Goal: Task Accomplishment & Management: Manage account settings

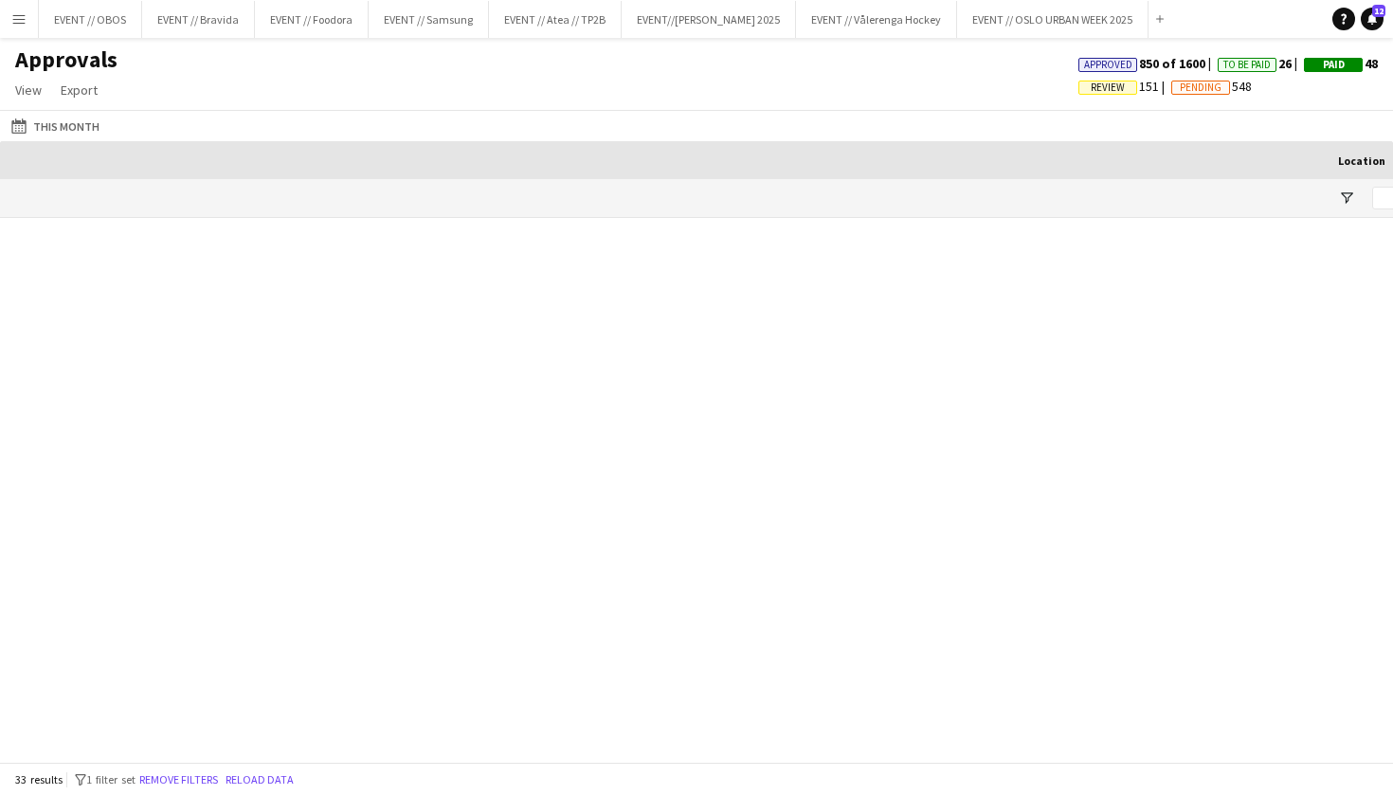
scroll to position [0, 1550]
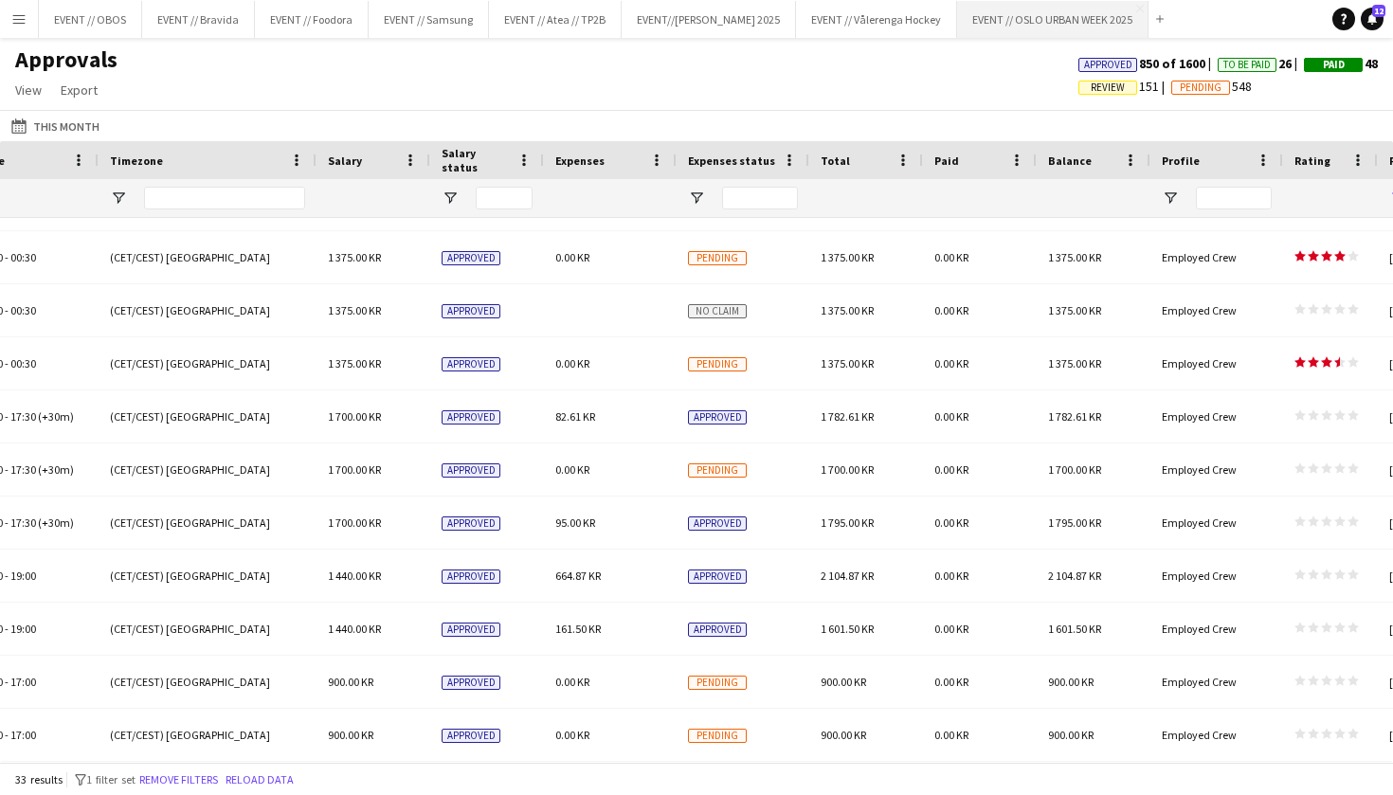
click at [1002, 9] on button "EVENT // [GEOGRAPHIC_DATA] URBAN WEEK 2025 Close" at bounding box center [1052, 19] width 191 height 37
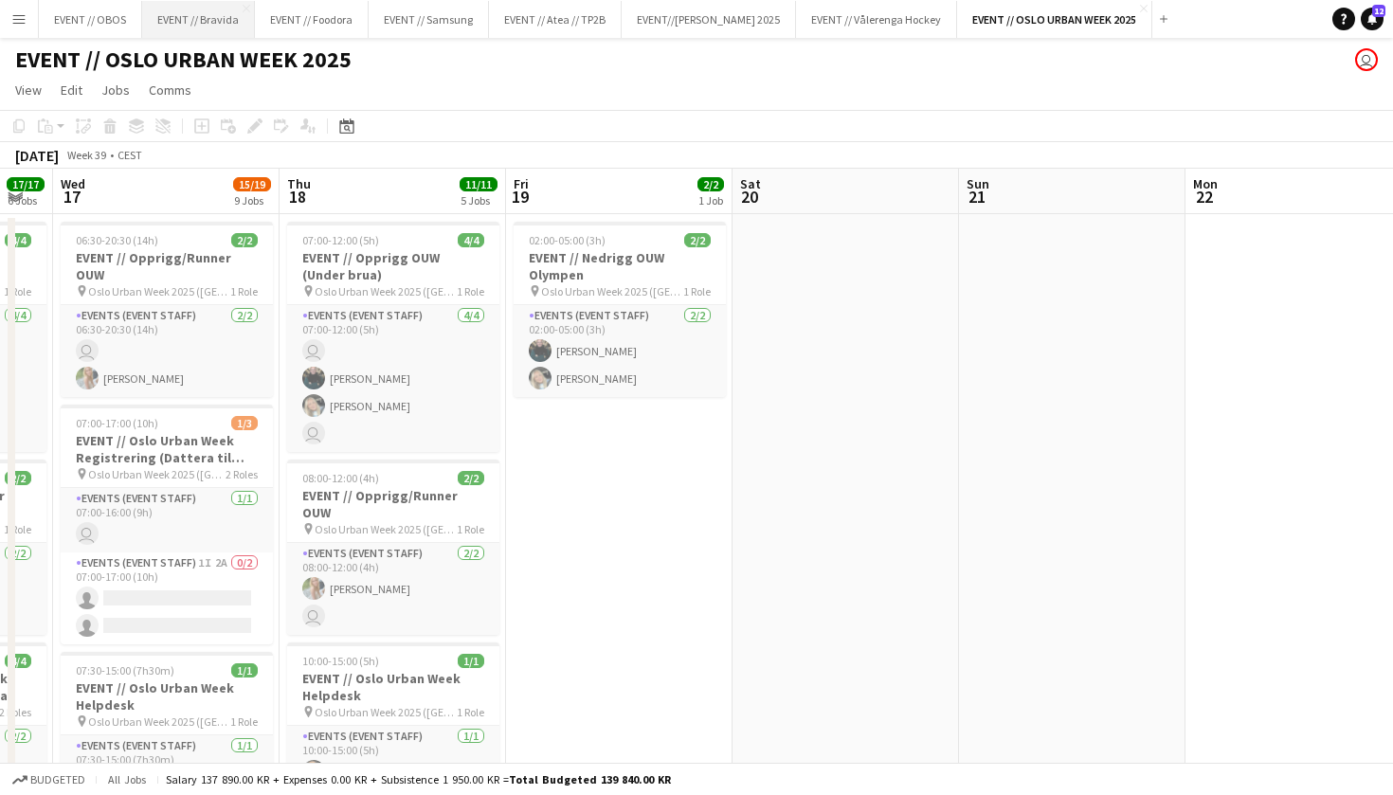
scroll to position [0, 400]
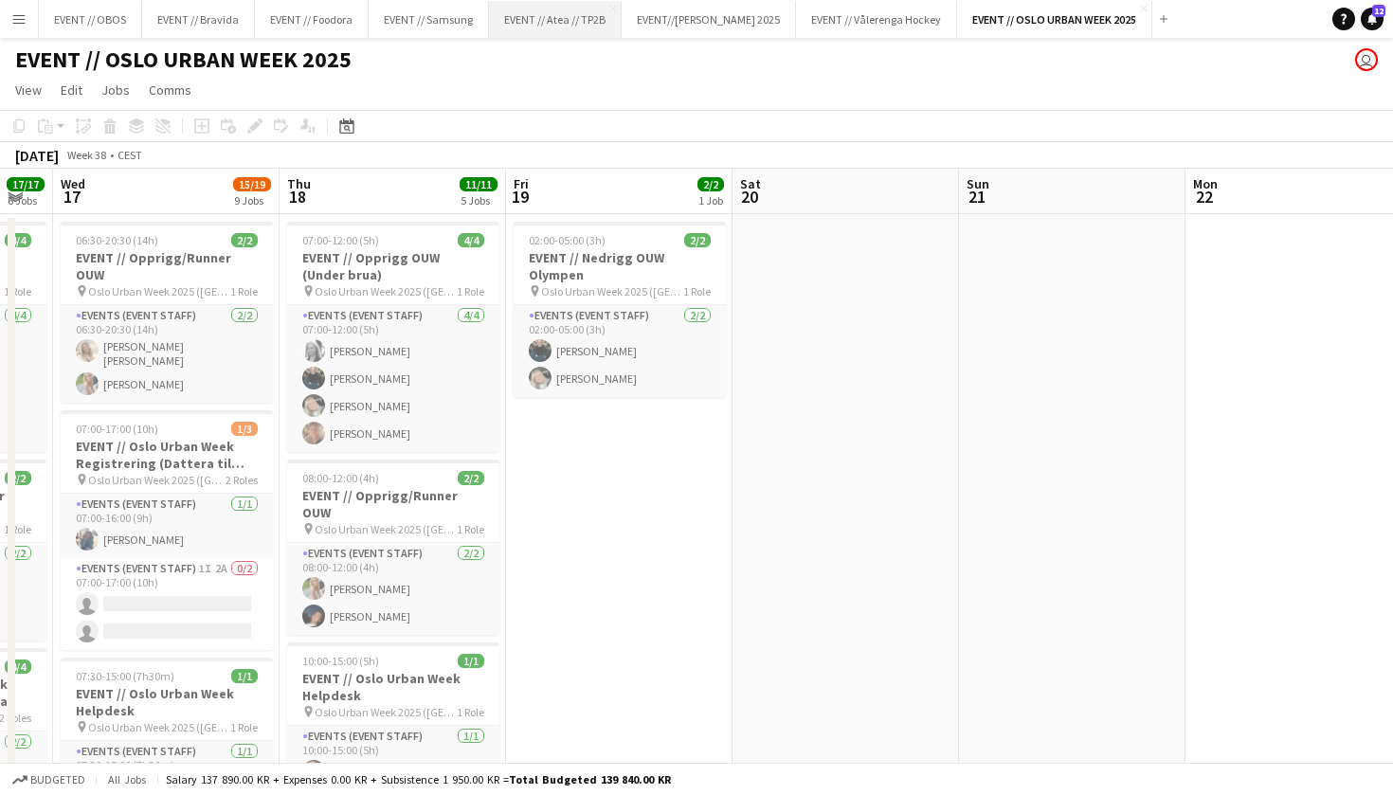
click at [549, 20] on button "EVENT // Atea // TP2B Close" at bounding box center [555, 19] width 133 height 37
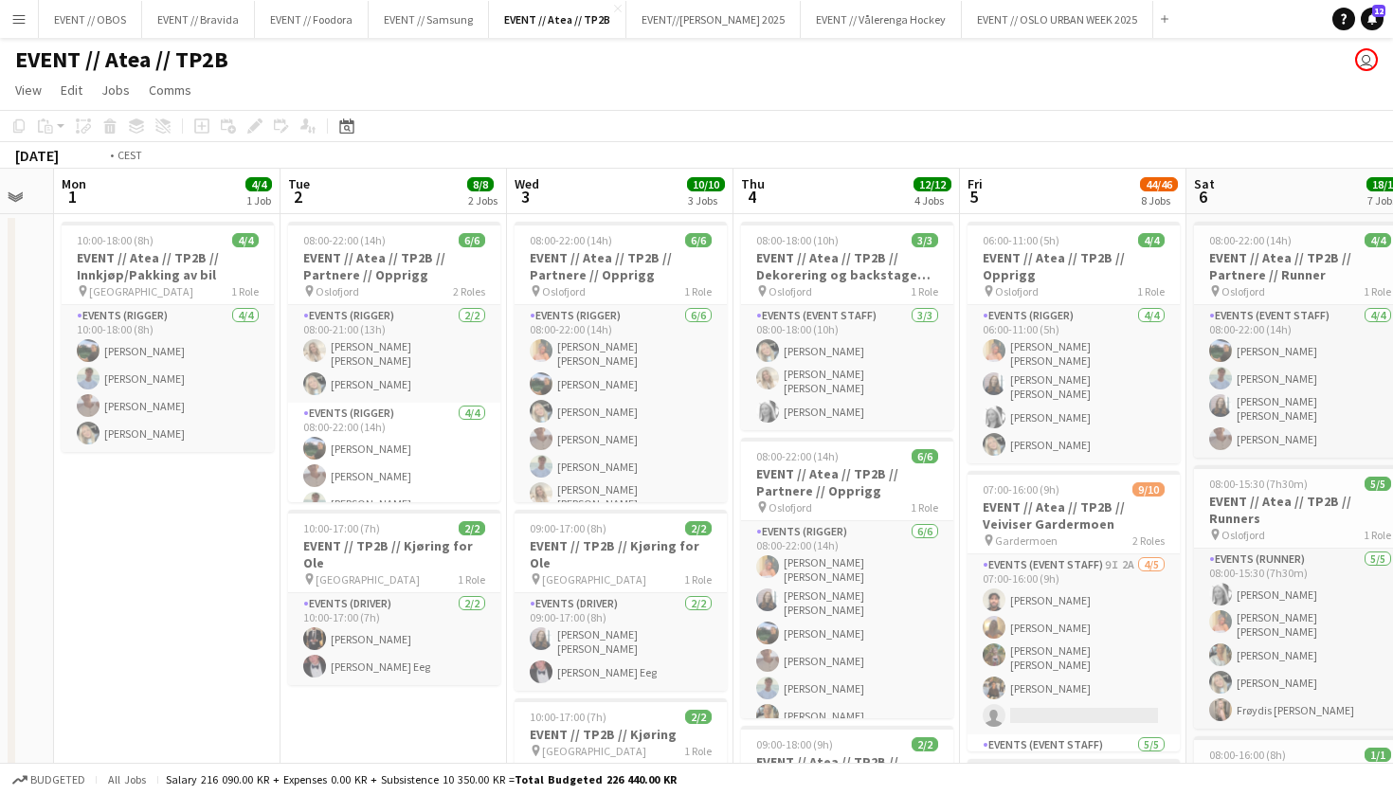
scroll to position [0, 879]
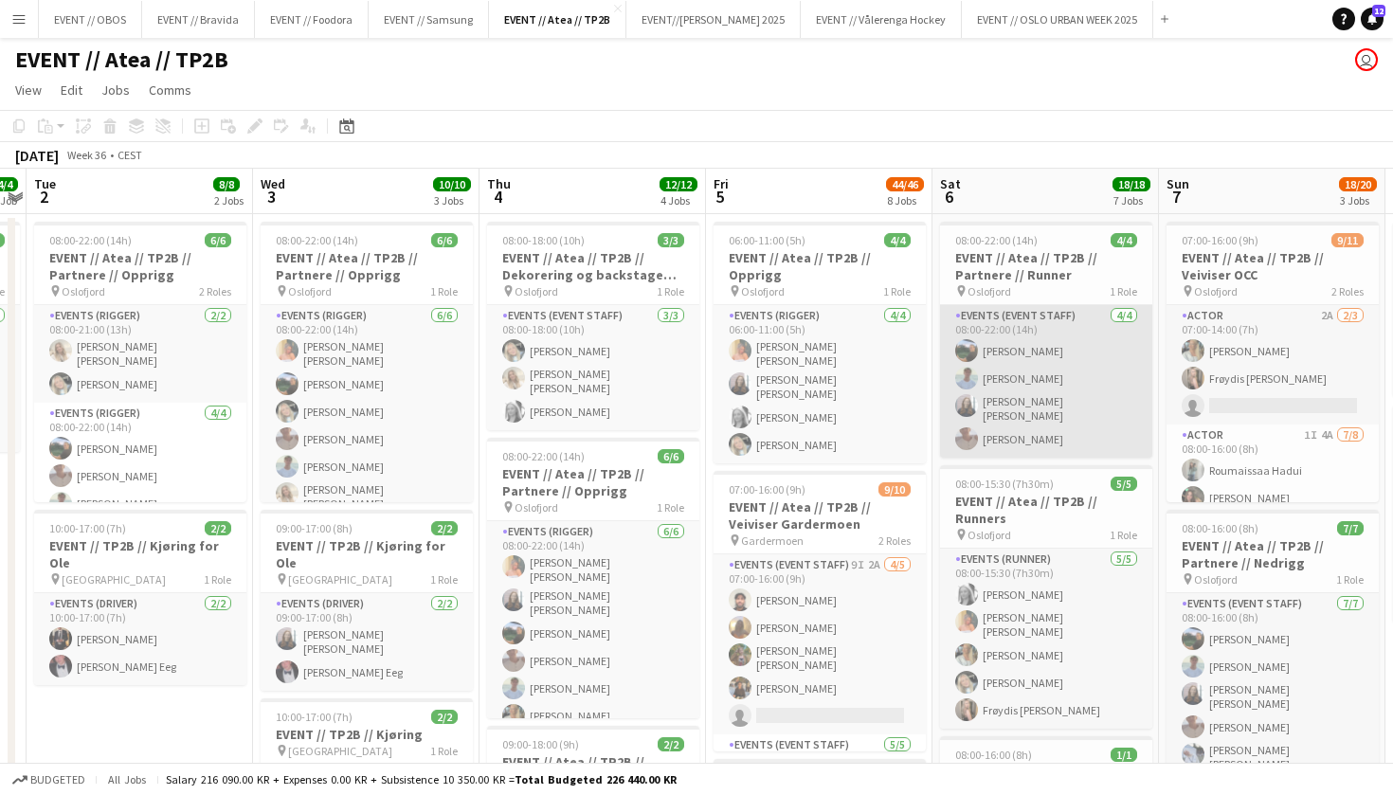
click at [968, 444] on app-card-role "Events (Event Staff) [DATE] 08:00-22:00 (14h) [PERSON_NAME] Smelhus [PERSON_NAM…" at bounding box center [1046, 381] width 212 height 153
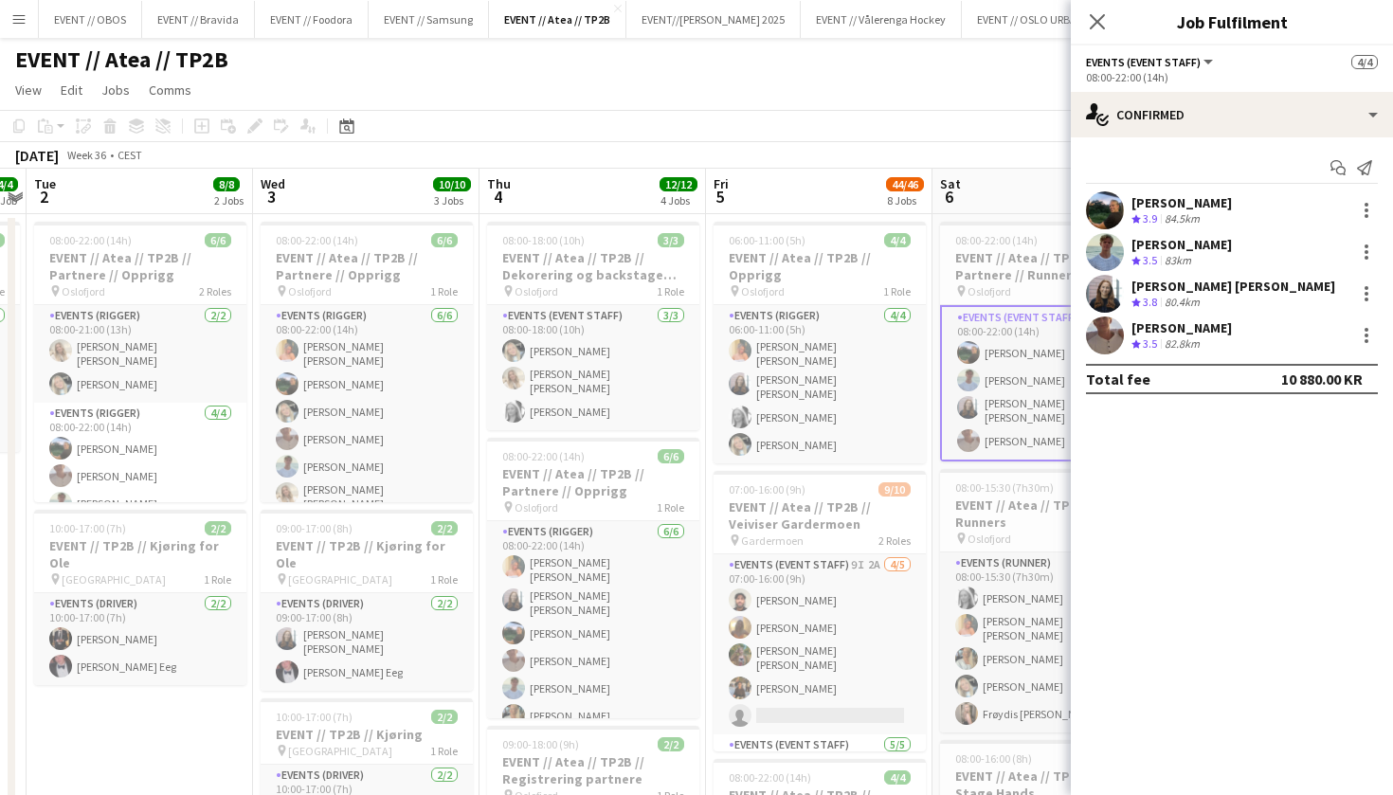
click at [1107, 203] on app-user-avatar at bounding box center [1105, 210] width 38 height 38
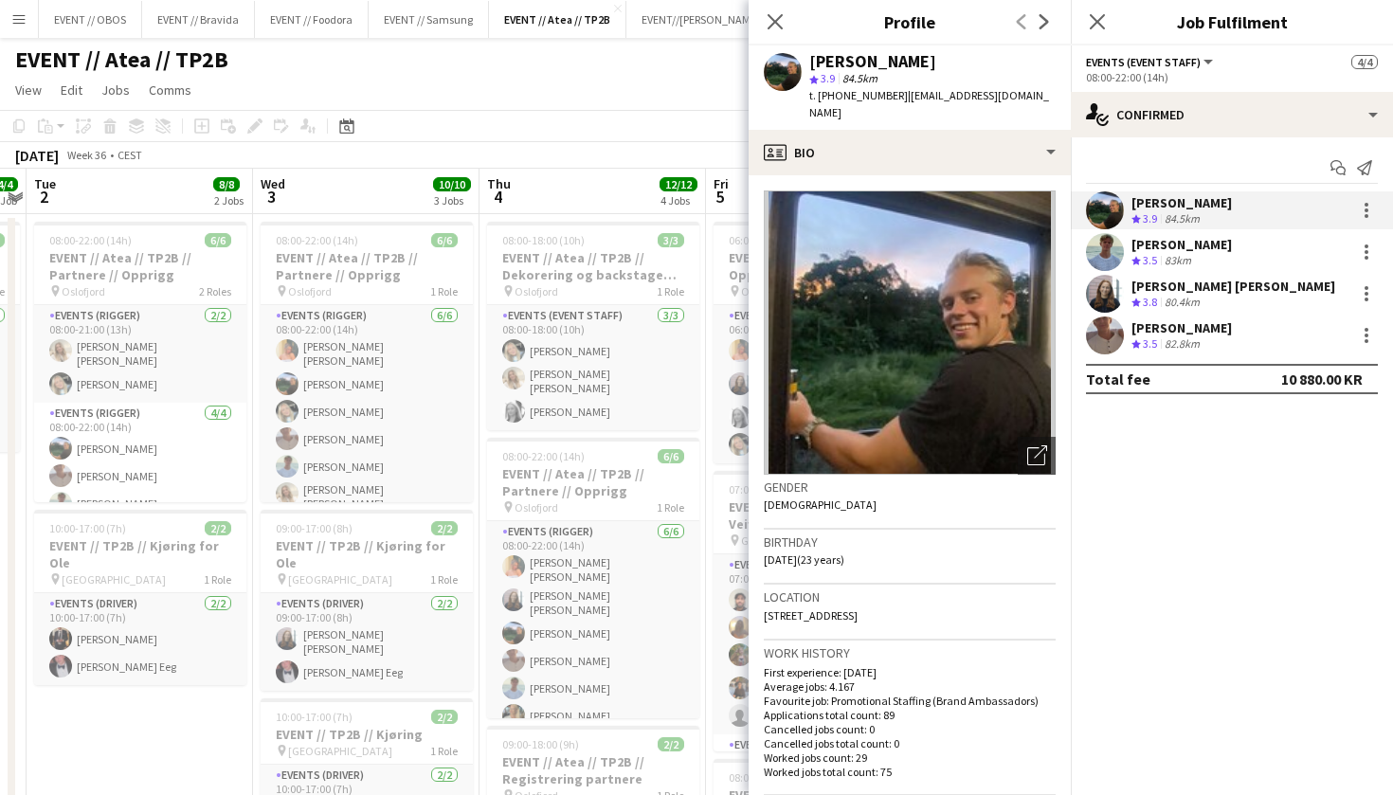
click at [637, 104] on app-page-menu "View Day view expanded Day view collapsed Month view Date picker Jump to [DATE]…" at bounding box center [696, 92] width 1393 height 36
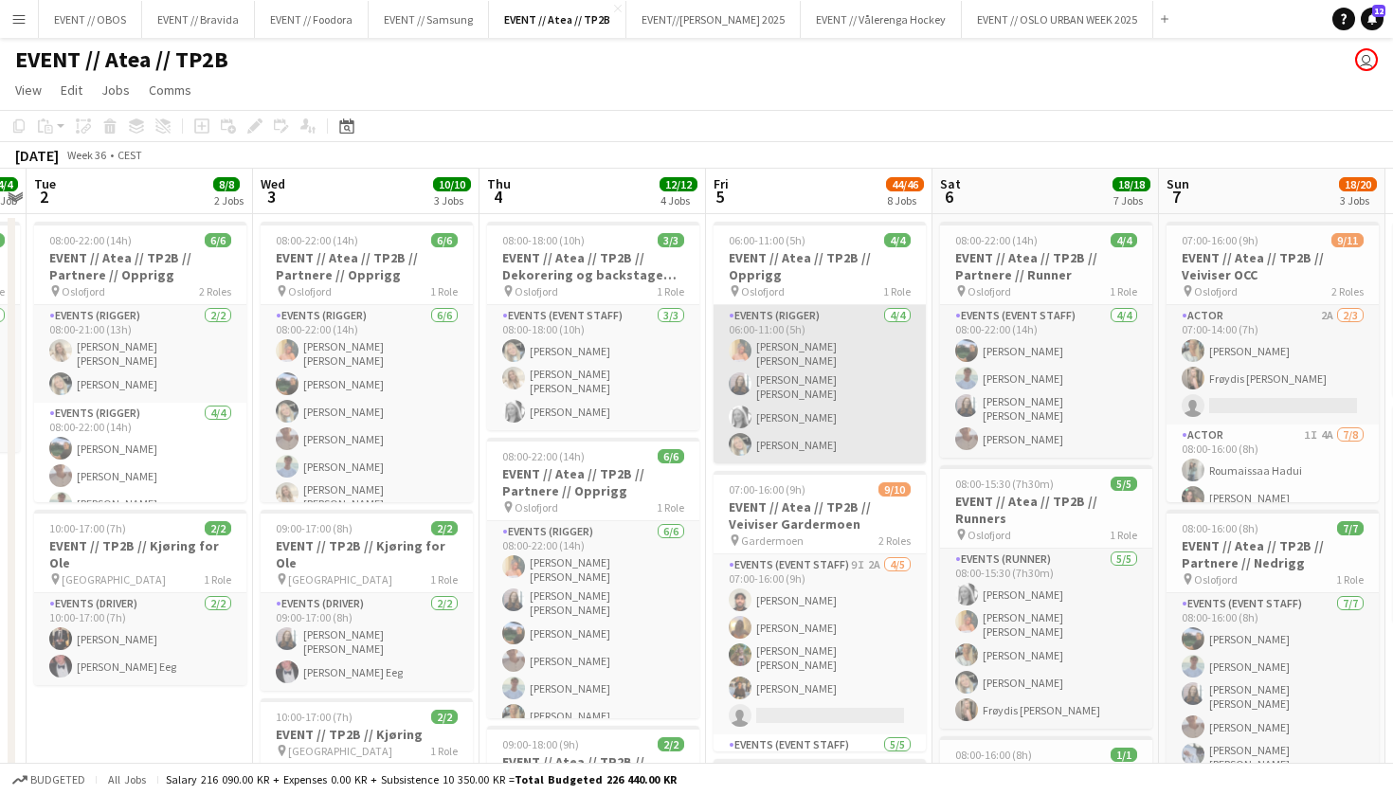
click at [802, 427] on app-card-role "Events (Rigger) [DATE] 06:00-11:00 (5h) [PERSON_NAME] [PERSON_NAME] Sofie [PERS…" at bounding box center [819, 384] width 212 height 158
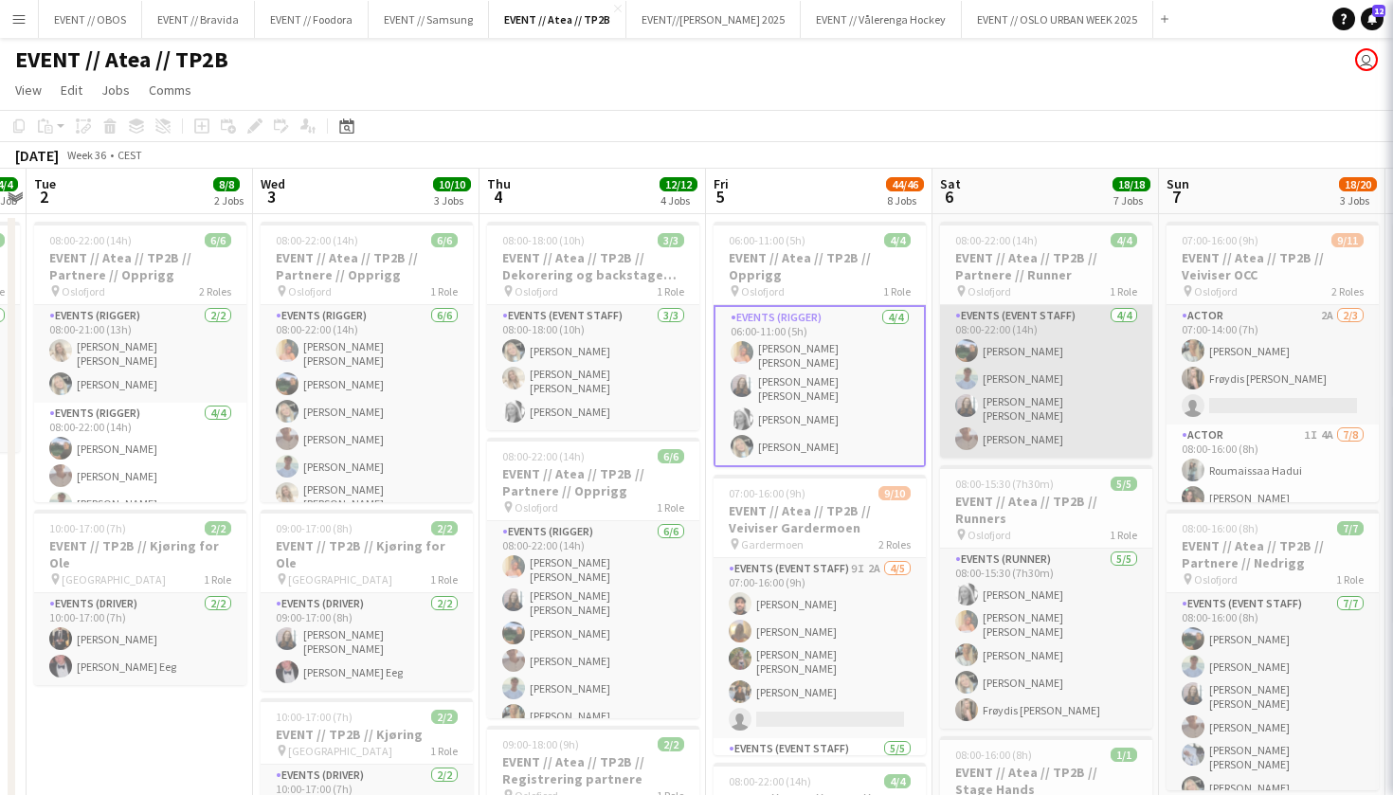
click at [1038, 389] on app-card-role "Events (Event Staff) [DATE] 08:00-22:00 (14h) [PERSON_NAME] Smelhus [PERSON_NAM…" at bounding box center [1046, 381] width 212 height 153
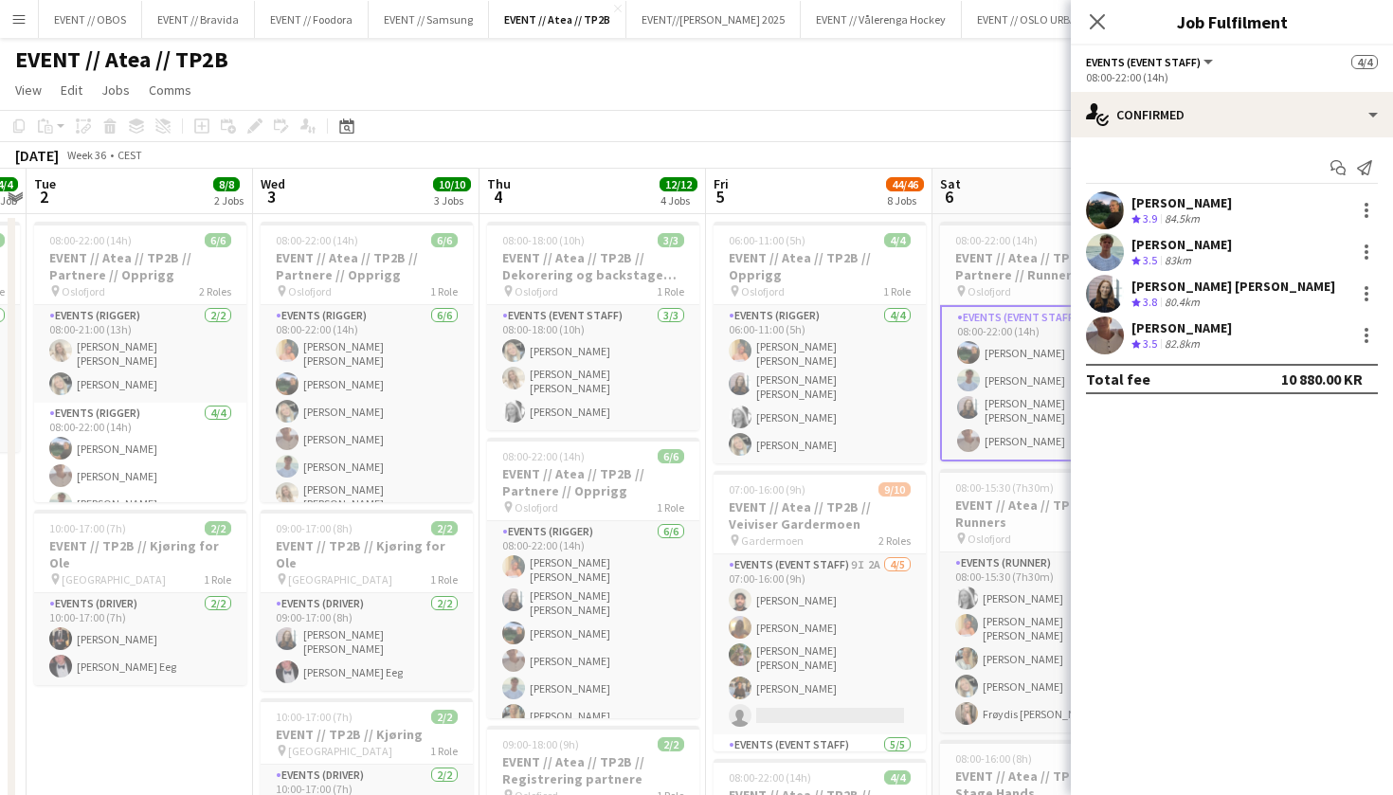
click at [1098, 214] on app-user-avatar at bounding box center [1105, 210] width 38 height 38
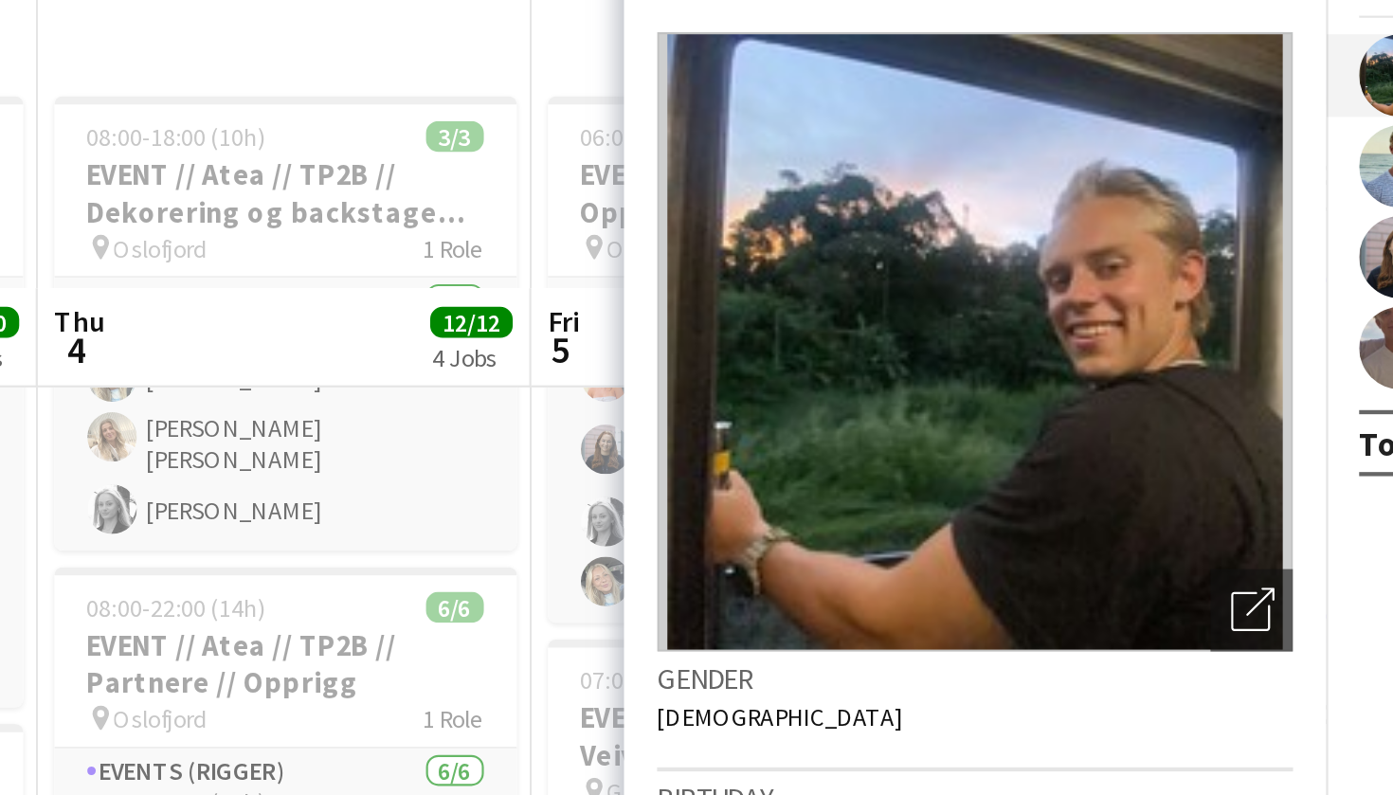
scroll to position [0, 0]
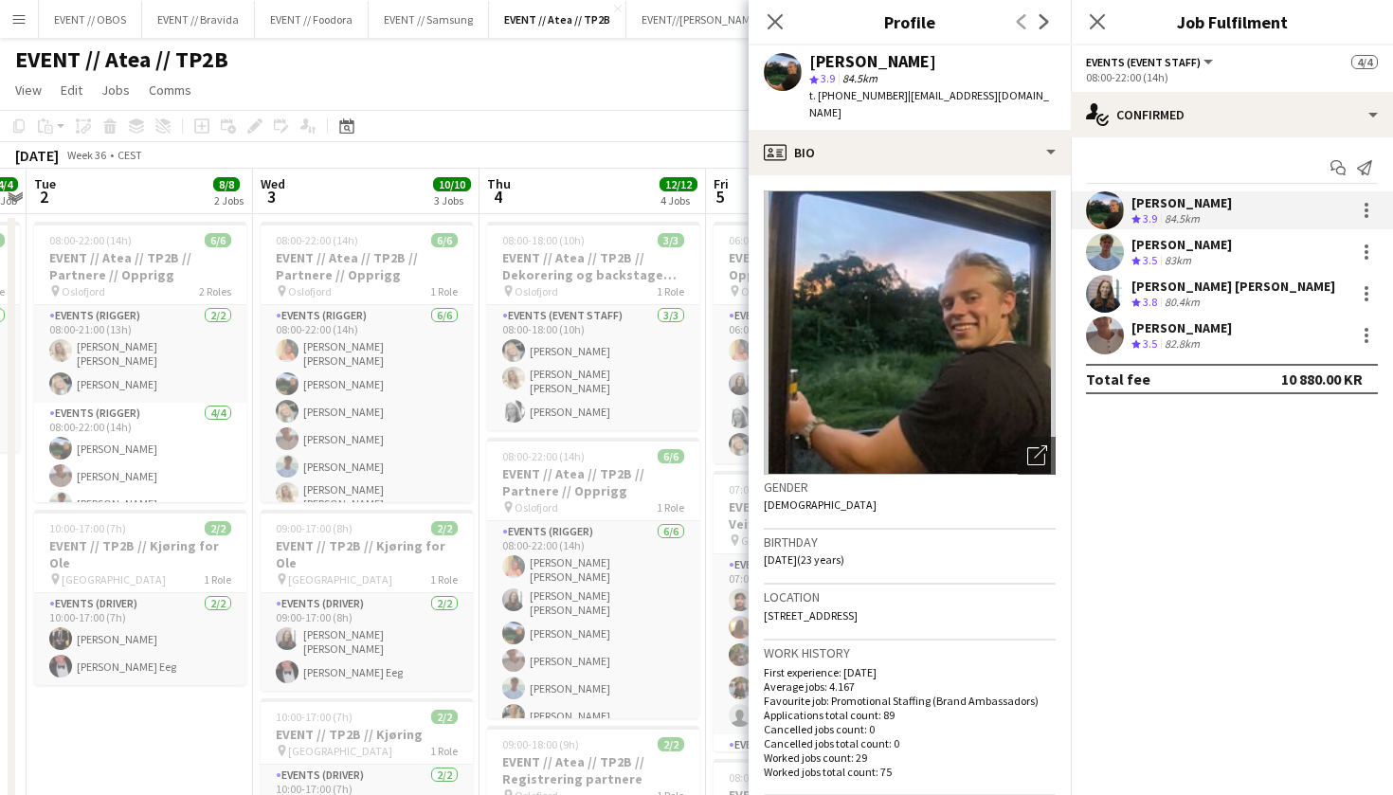
click at [766, 6] on div "Close pop-in" at bounding box center [775, 22] width 53 height 44
click at [774, 19] on icon "Close pop-in" at bounding box center [775, 21] width 18 height 18
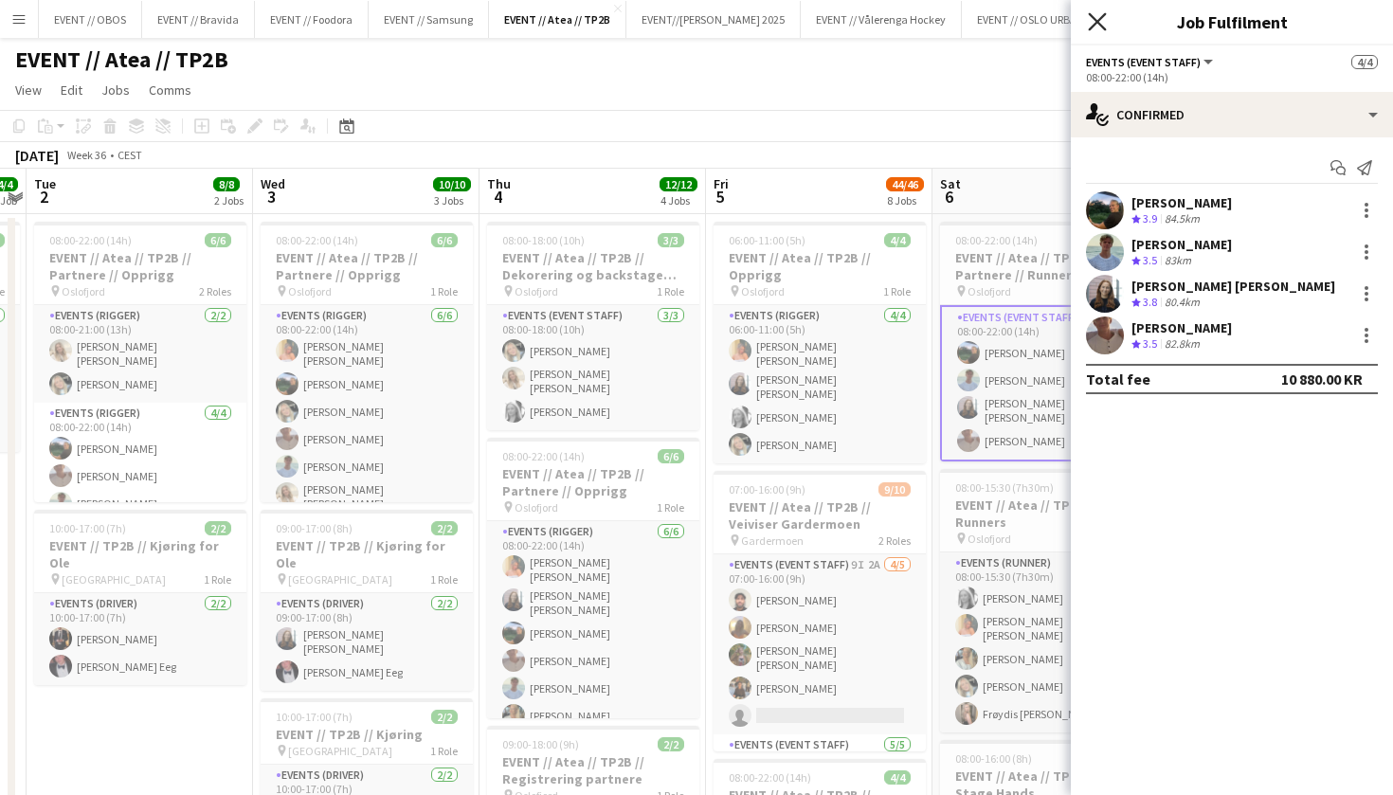
click at [1092, 27] on icon at bounding box center [1097, 21] width 18 height 18
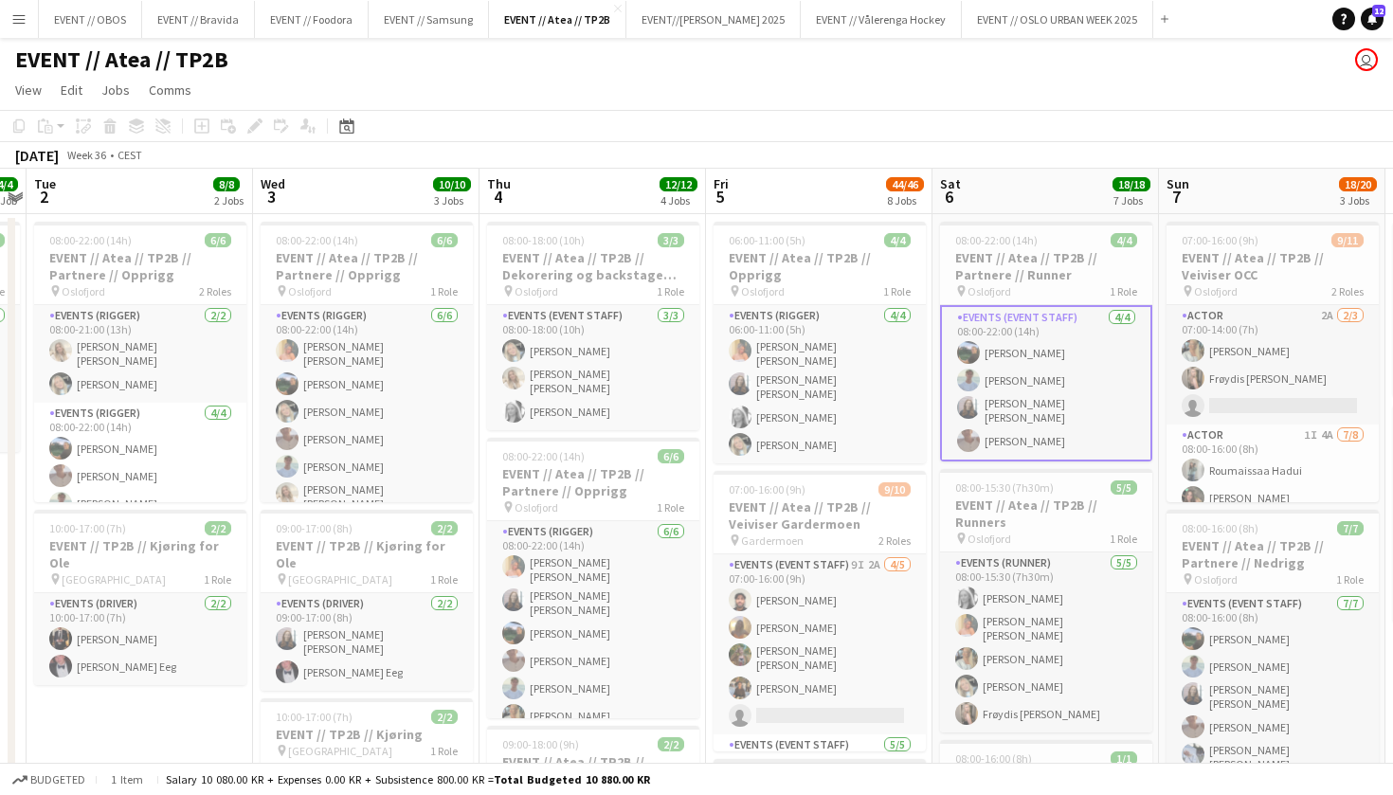
click at [934, 141] on app-toolbar "Copy Paste Paste Command V Paste with crew Command Shift V Paste linked Job [GE…" at bounding box center [696, 126] width 1393 height 32
